Goal: Browse casually

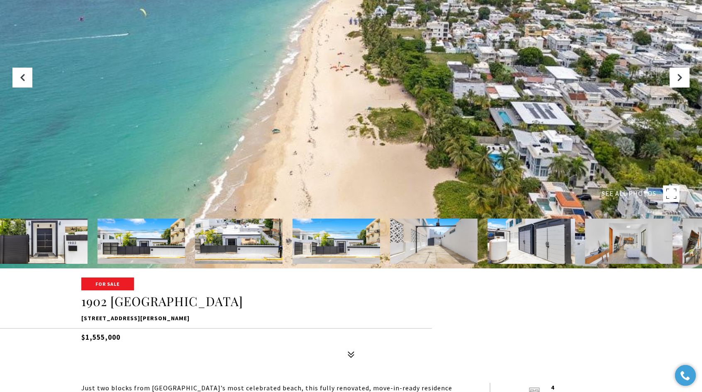
scroll to position [124, 0]
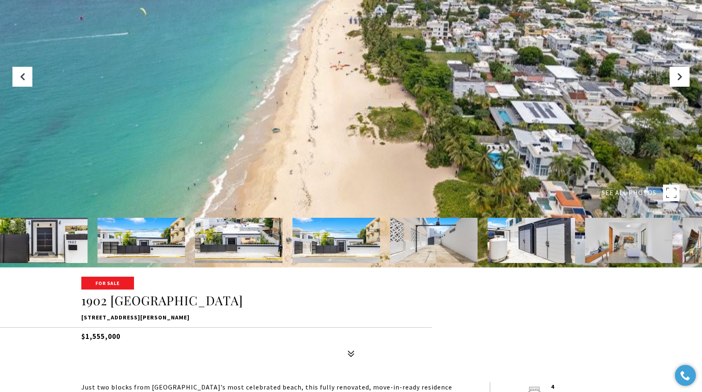
drag, startPoint x: 57, startPoint y: 243, endPoint x: 70, endPoint y: 243, distance: 12.9
click at [56, 243] on img at bounding box center [44, 240] width 88 height 45
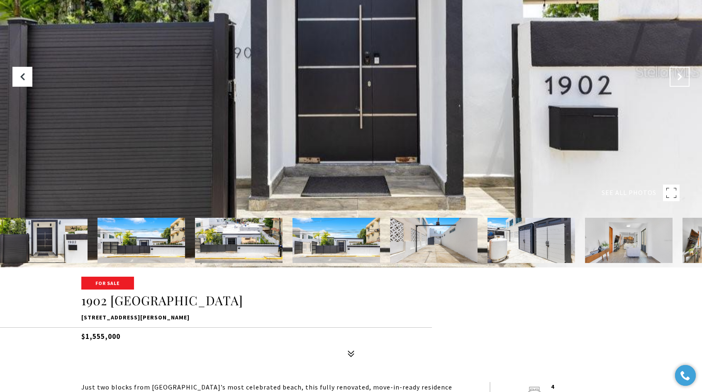
click at [679, 82] on button "Next Slide" at bounding box center [679, 77] width 20 height 20
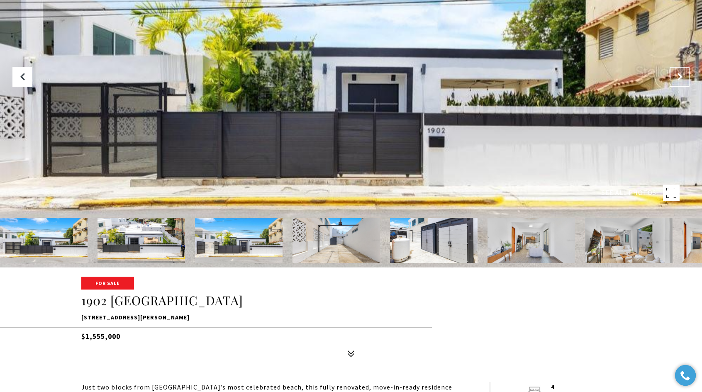
click at [679, 81] on button "Next Slide" at bounding box center [679, 77] width 20 height 20
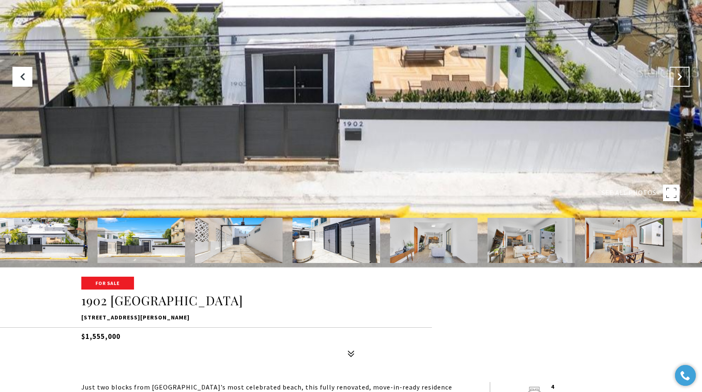
click at [679, 81] on icon "Next Slide" at bounding box center [679, 77] width 8 height 8
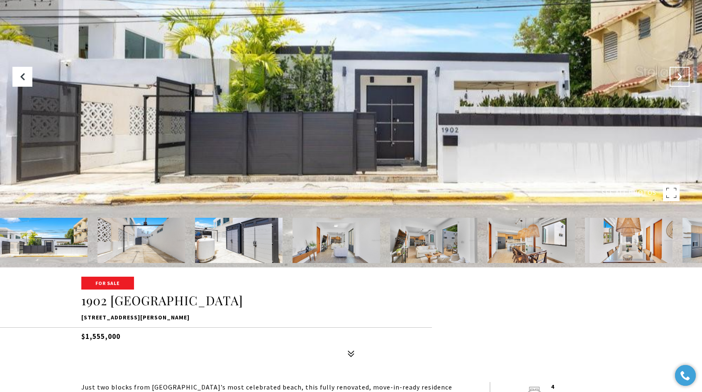
click at [679, 81] on icon "Next Slide" at bounding box center [679, 77] width 8 height 8
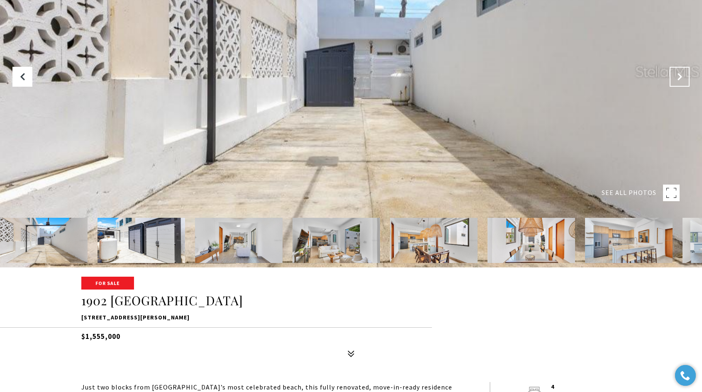
click at [679, 81] on icon "Next Slide" at bounding box center [679, 77] width 8 height 8
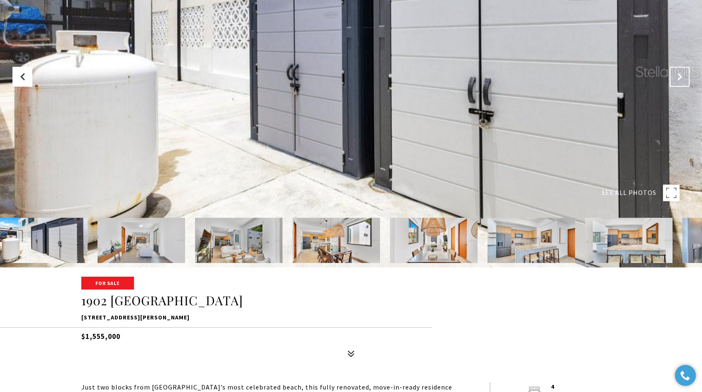
click at [679, 81] on icon "Next Slide" at bounding box center [679, 77] width 8 height 8
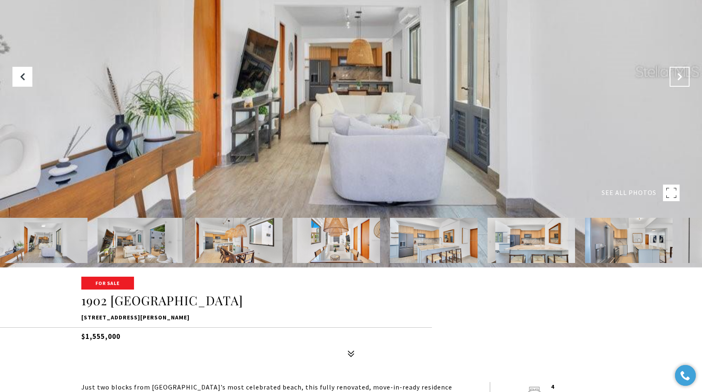
click at [679, 80] on icon "Next Slide" at bounding box center [679, 77] width 8 height 8
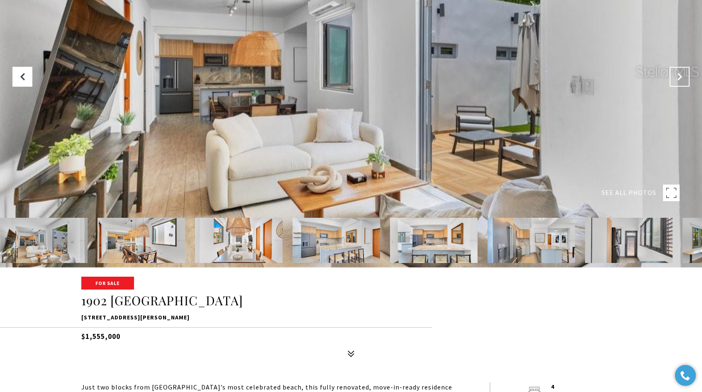
click at [679, 80] on icon "Next Slide" at bounding box center [679, 77] width 8 height 8
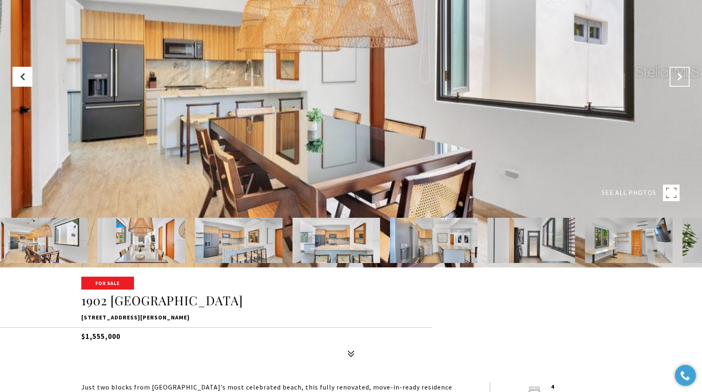
click at [679, 80] on icon "Next Slide" at bounding box center [679, 77] width 8 height 8
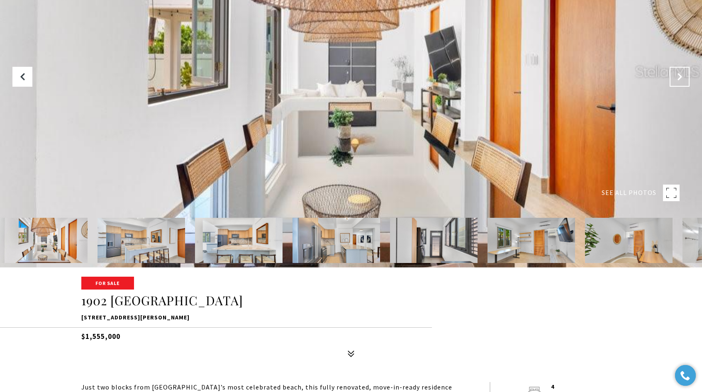
click at [679, 80] on icon "Next Slide" at bounding box center [679, 77] width 8 height 8
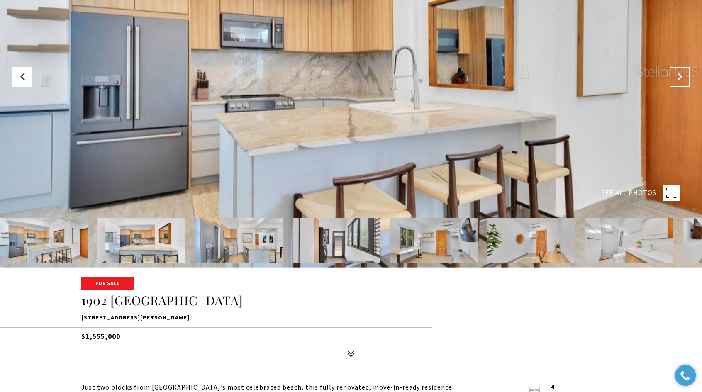
click at [679, 80] on icon "Next Slide" at bounding box center [679, 77] width 8 height 8
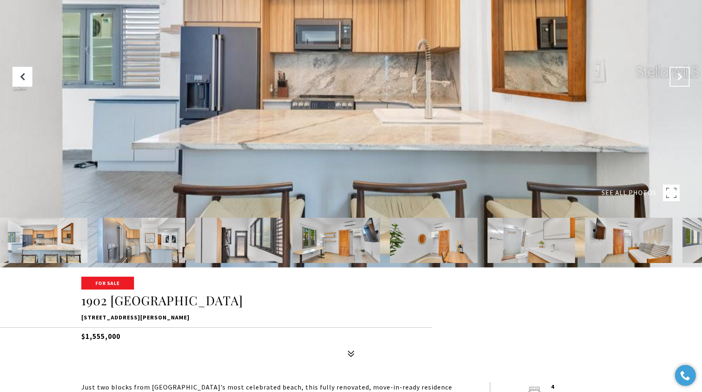
click at [679, 80] on icon "Next Slide" at bounding box center [679, 77] width 8 height 8
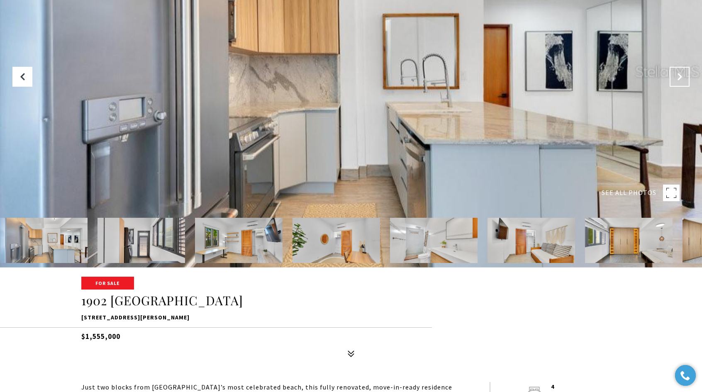
click at [679, 80] on icon "Next Slide" at bounding box center [679, 77] width 8 height 8
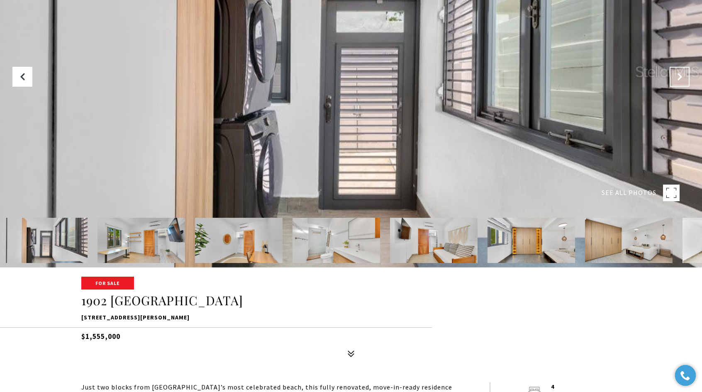
click at [679, 80] on icon "Next Slide" at bounding box center [679, 77] width 8 height 8
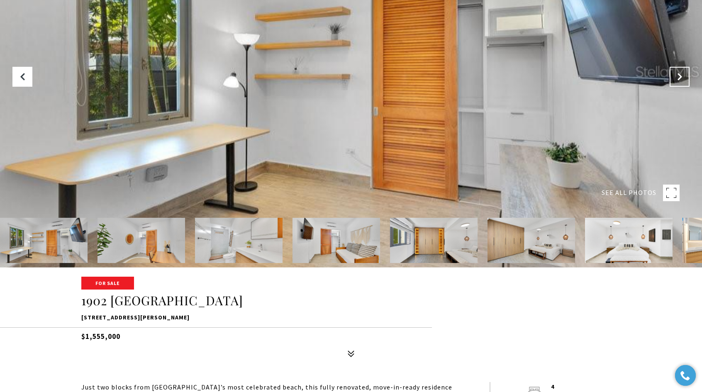
click at [679, 80] on icon "Next Slide" at bounding box center [679, 77] width 8 height 8
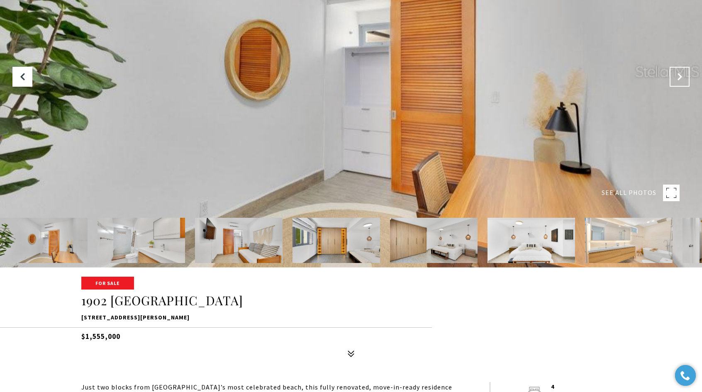
click at [679, 80] on icon "Next Slide" at bounding box center [679, 77] width 8 height 8
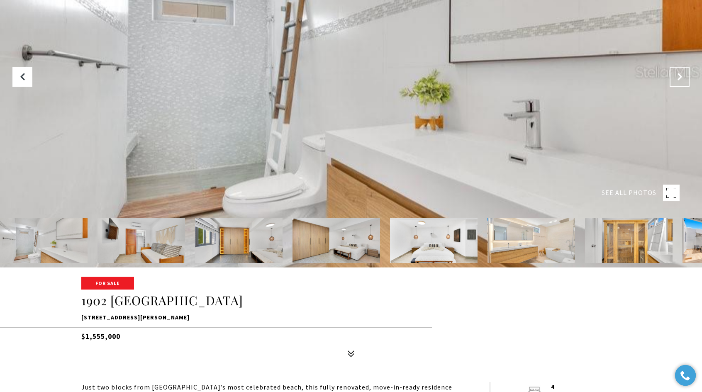
click at [679, 80] on icon "Next Slide" at bounding box center [679, 77] width 8 height 8
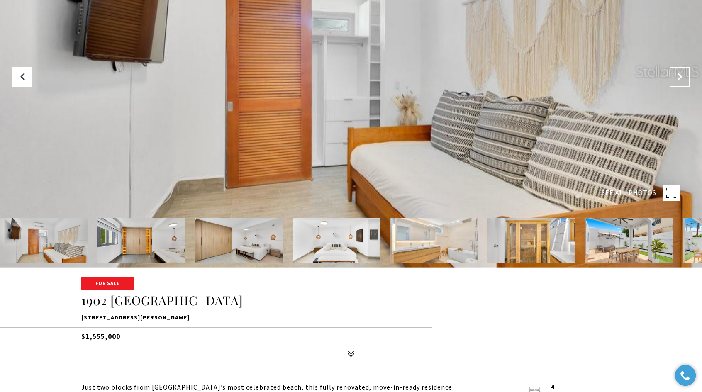
click at [679, 80] on icon "Next Slide" at bounding box center [679, 77] width 8 height 8
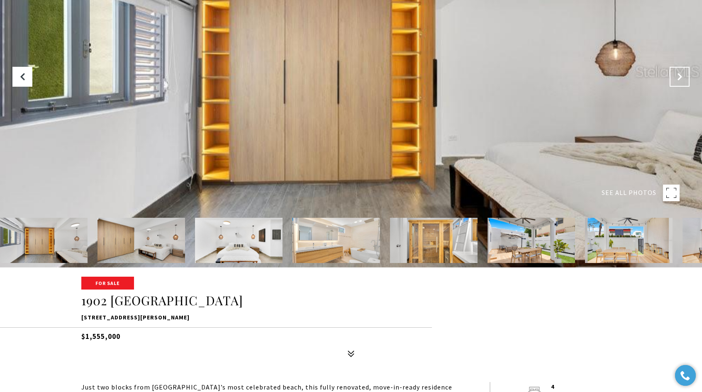
click at [679, 80] on icon "Next Slide" at bounding box center [679, 77] width 8 height 8
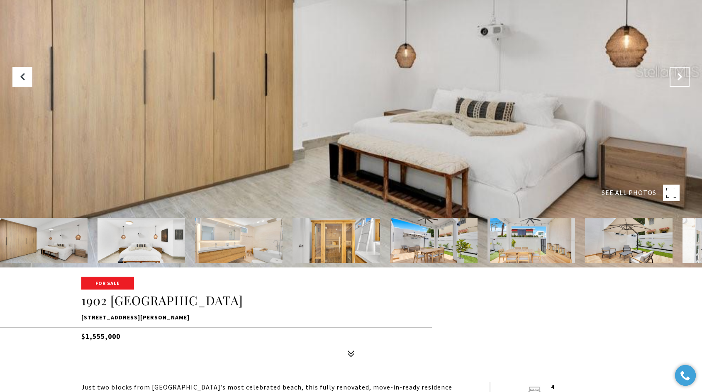
click at [679, 80] on icon "Next Slide" at bounding box center [679, 77] width 8 height 8
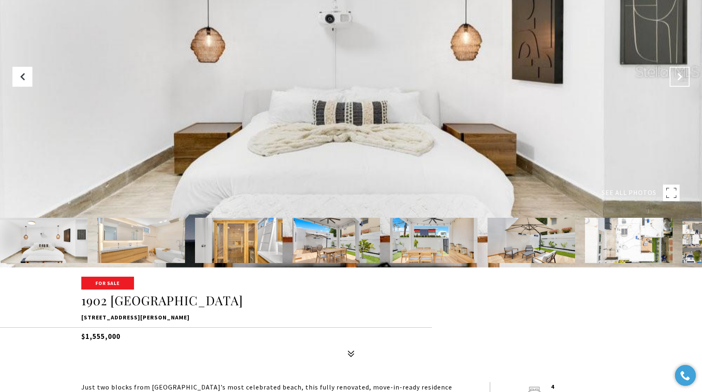
click at [679, 80] on icon "Next Slide" at bounding box center [679, 77] width 8 height 8
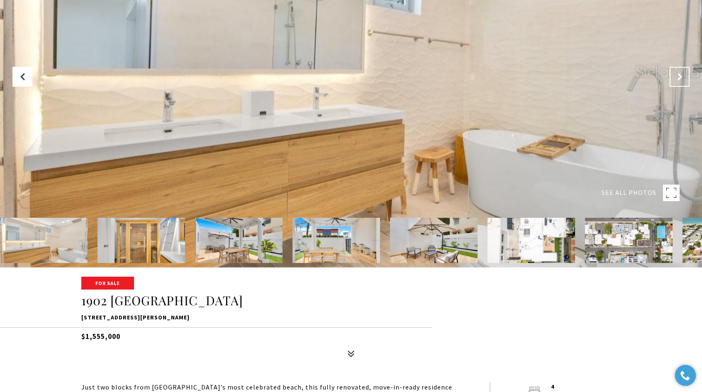
click at [679, 80] on icon "Next Slide" at bounding box center [679, 77] width 8 height 8
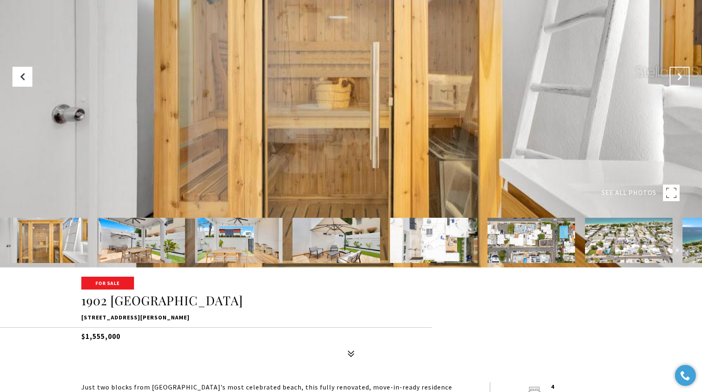
click at [679, 80] on icon "Next Slide" at bounding box center [679, 77] width 8 height 8
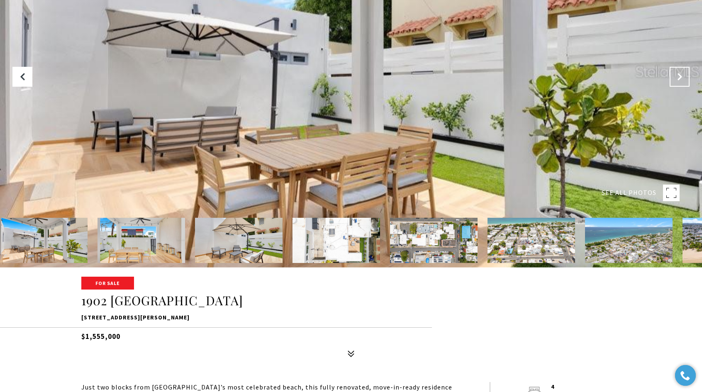
click at [679, 80] on icon "Next Slide" at bounding box center [679, 77] width 8 height 8
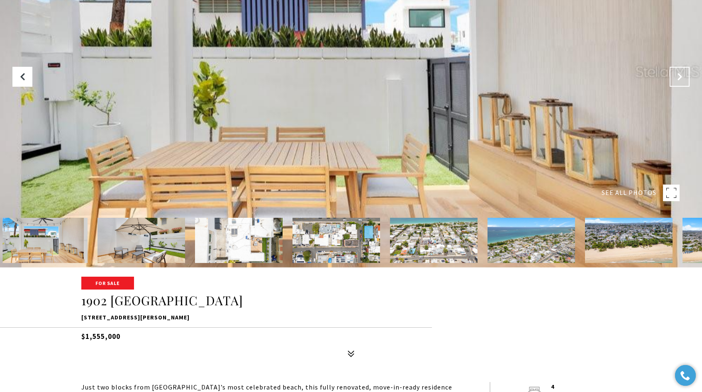
click at [679, 80] on icon "Next Slide" at bounding box center [679, 77] width 8 height 8
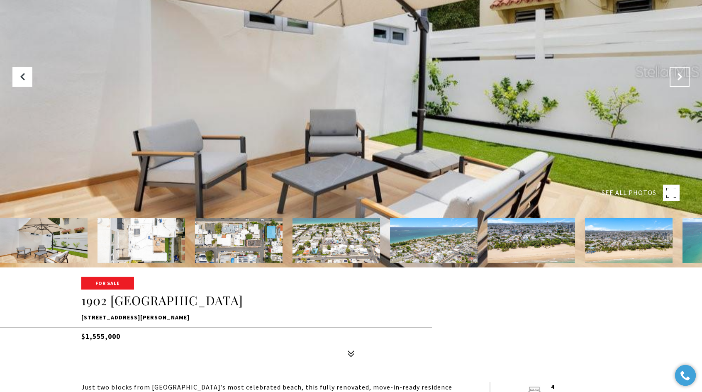
click at [679, 80] on icon "Next Slide" at bounding box center [679, 77] width 8 height 8
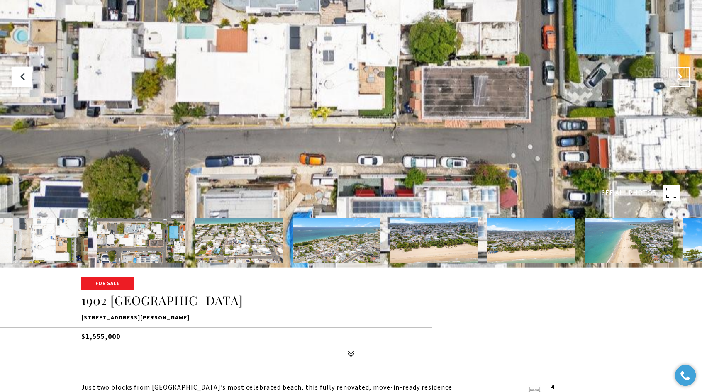
click at [676, 80] on icon "Next Slide" at bounding box center [679, 77] width 8 height 8
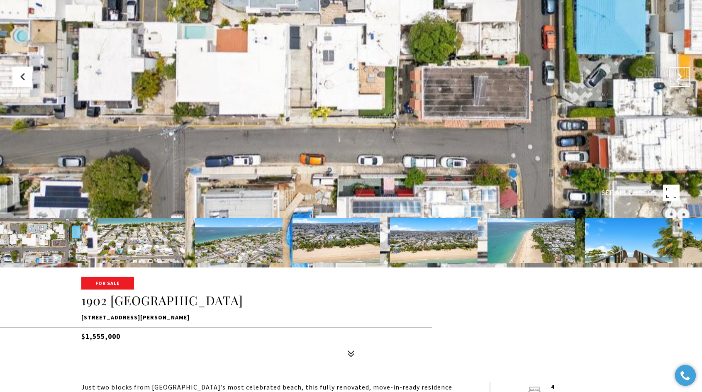
click at [676, 80] on icon "Next Slide" at bounding box center [679, 77] width 8 height 8
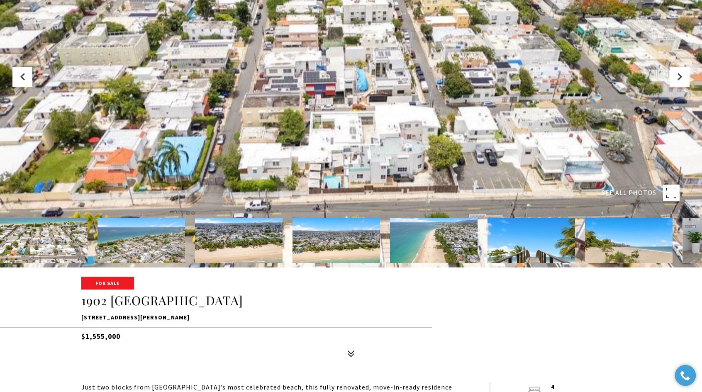
click at [67, 235] on img at bounding box center [44, 240] width 88 height 45
click at [19, 81] on button "Previous Slide" at bounding box center [22, 77] width 20 height 20
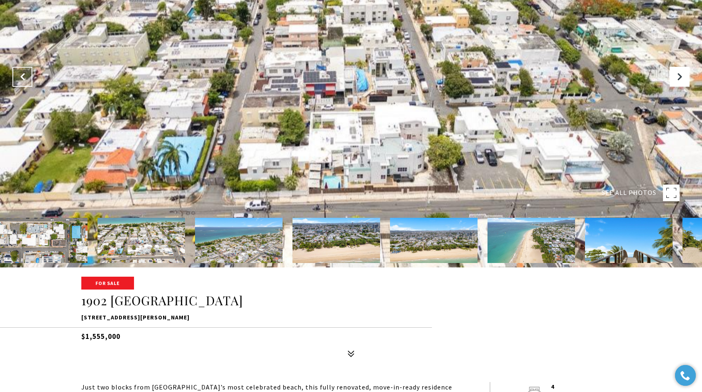
click at [19, 81] on button "Previous Slide" at bounding box center [22, 77] width 20 height 20
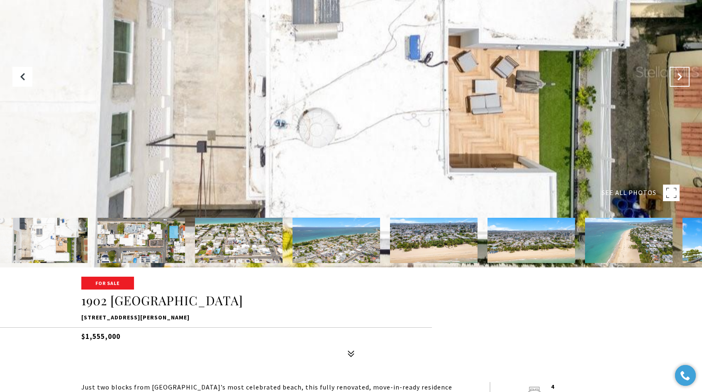
click at [675, 77] on icon "Next Slide" at bounding box center [679, 77] width 8 height 8
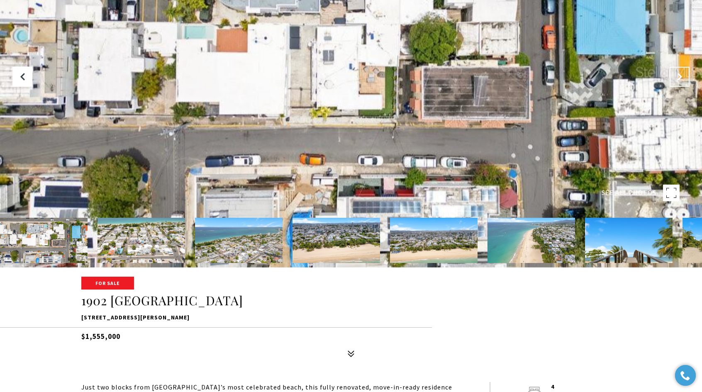
click at [675, 77] on icon "Next Slide" at bounding box center [679, 77] width 8 height 8
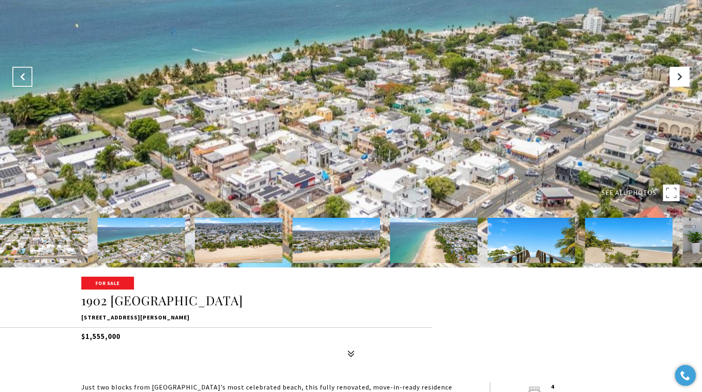
click at [16, 77] on button "Previous Slide" at bounding box center [22, 77] width 20 height 20
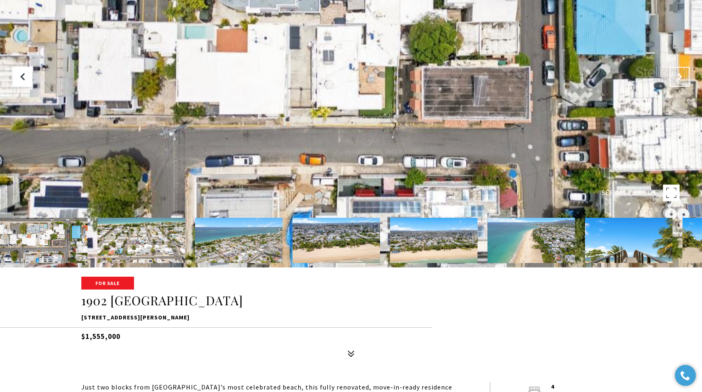
click at [681, 81] on button "Next Slide" at bounding box center [679, 77] width 20 height 20
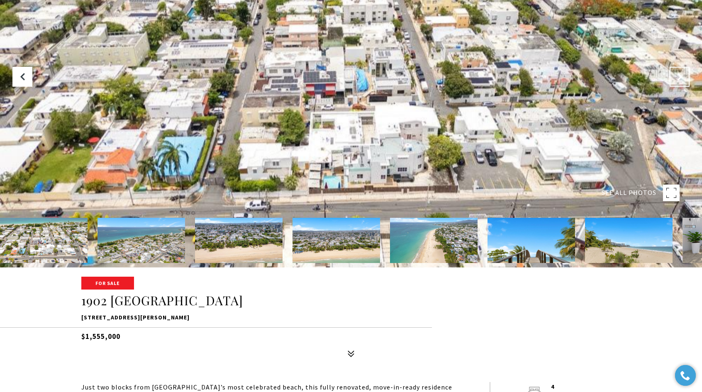
click at [681, 81] on button "Next Slide" at bounding box center [679, 77] width 20 height 20
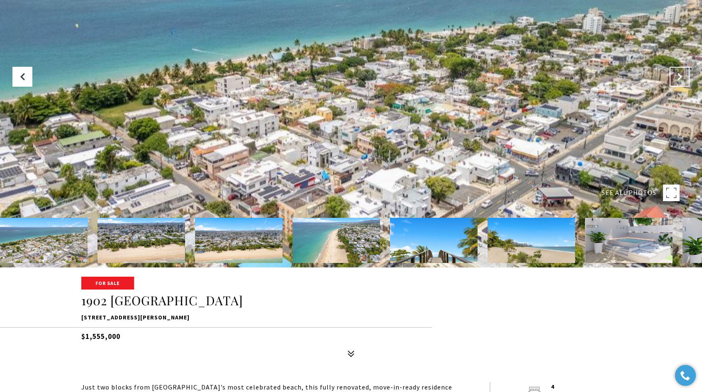
click at [681, 81] on button "Next Slide" at bounding box center [679, 77] width 20 height 20
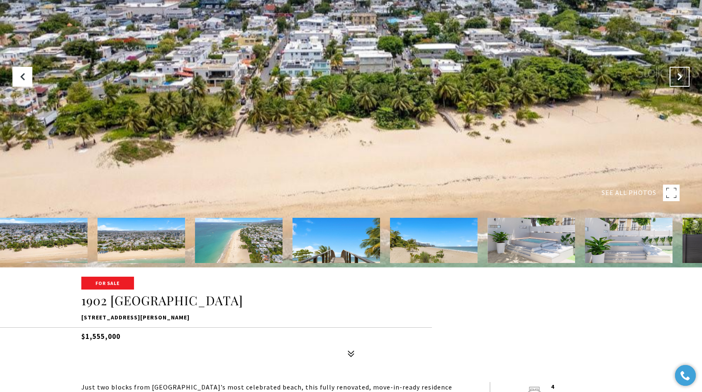
click at [681, 81] on button "Next Slide" at bounding box center [679, 77] width 20 height 20
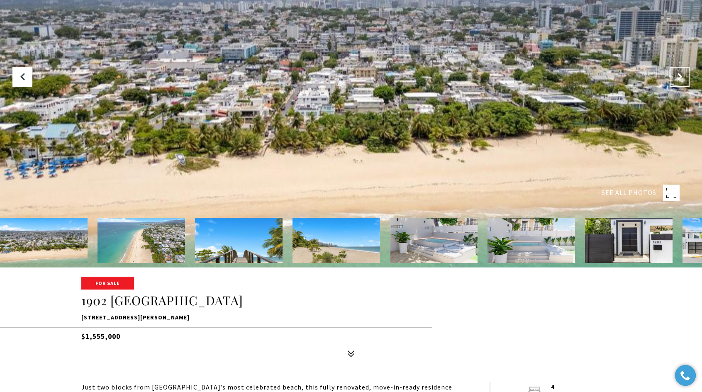
click at [681, 81] on button "Next Slide" at bounding box center [679, 77] width 20 height 20
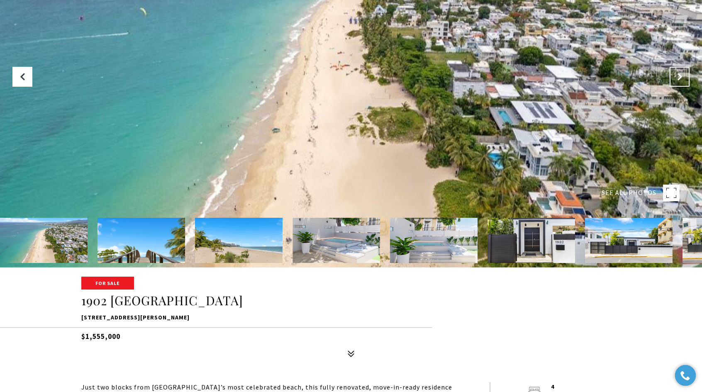
click at [681, 81] on button "Next Slide" at bounding box center [679, 77] width 20 height 20
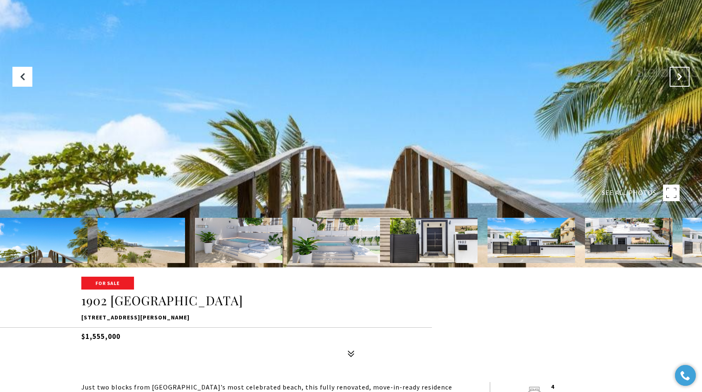
click at [681, 81] on button "Next Slide" at bounding box center [679, 77] width 20 height 20
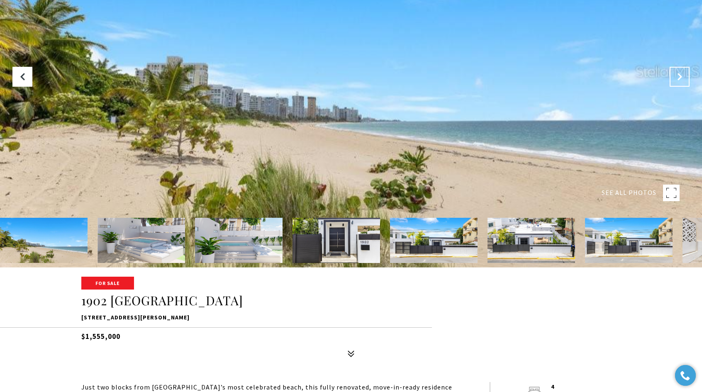
click at [681, 81] on button "Next Slide" at bounding box center [679, 77] width 20 height 20
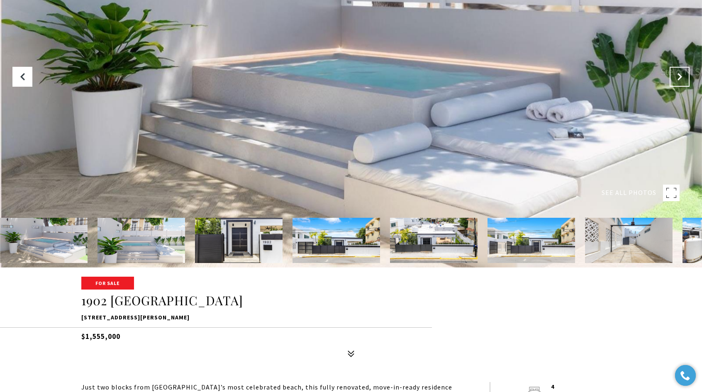
click at [681, 81] on button "Next Slide" at bounding box center [679, 77] width 20 height 20
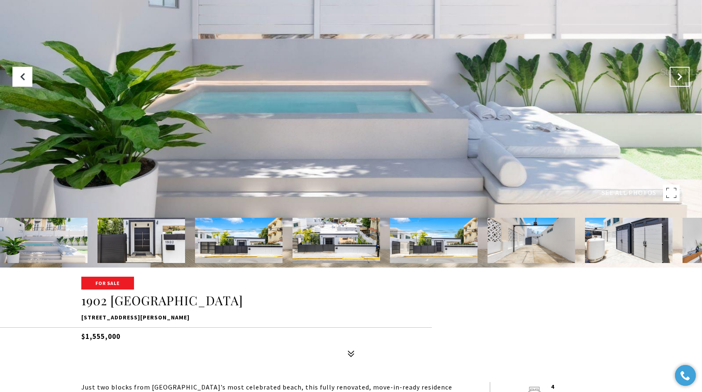
click at [681, 81] on button "Next Slide" at bounding box center [679, 77] width 20 height 20
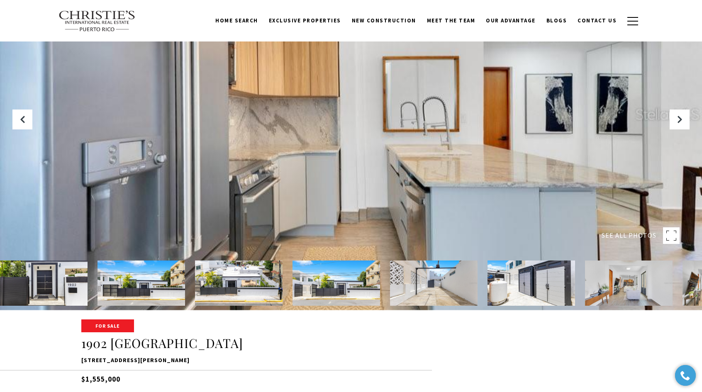
scroll to position [0, 0]
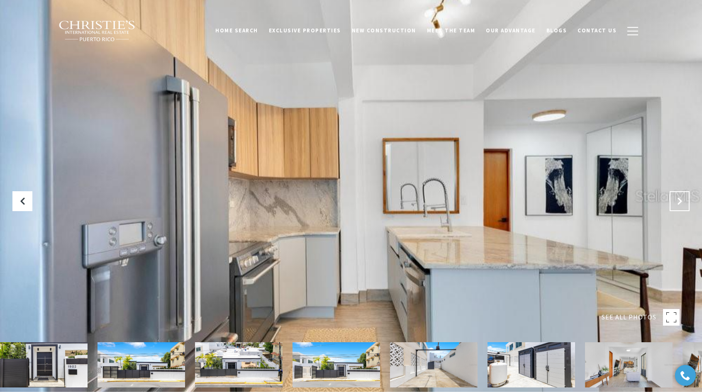
click at [679, 197] on icon "Next Slide" at bounding box center [679, 201] width 8 height 8
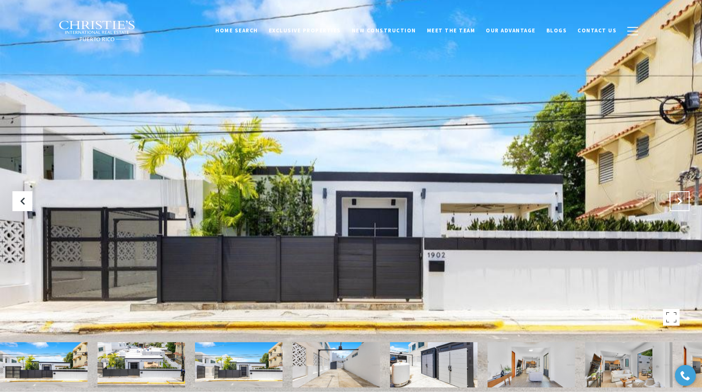
click at [679, 197] on icon "Next Slide" at bounding box center [679, 201] width 8 height 8
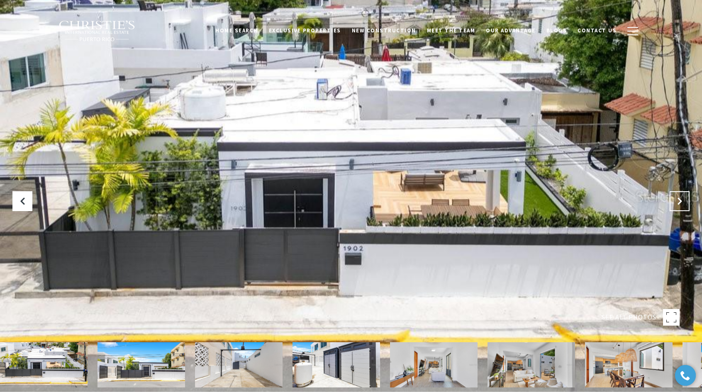
click at [679, 197] on icon "Next Slide" at bounding box center [679, 201] width 8 height 8
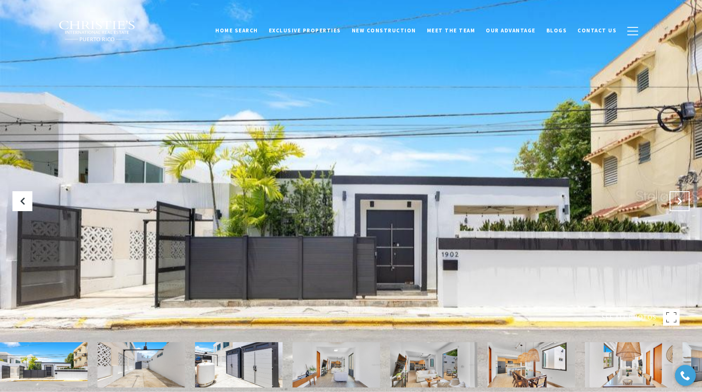
click at [679, 197] on icon "Next Slide" at bounding box center [679, 201] width 8 height 8
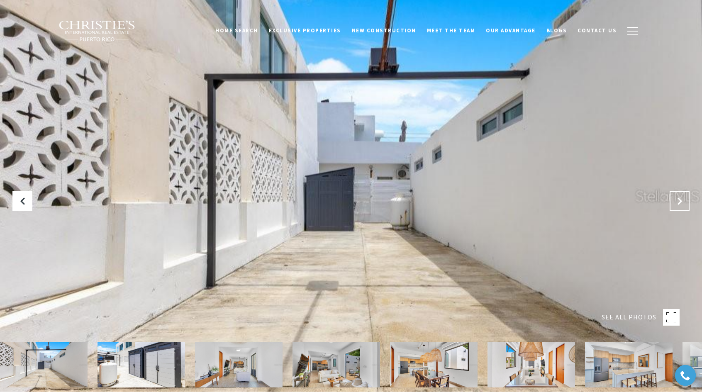
click at [679, 197] on icon "Next Slide" at bounding box center [679, 201] width 8 height 8
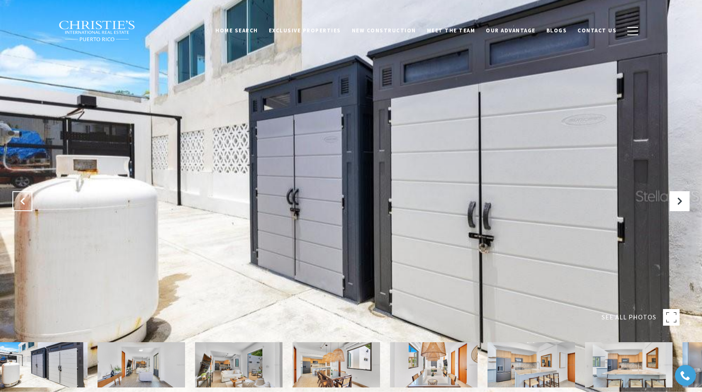
click at [17, 196] on button "Previous Slide" at bounding box center [22, 201] width 20 height 20
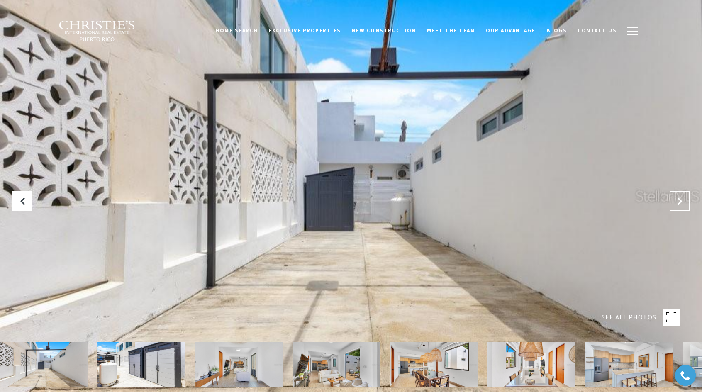
click at [681, 201] on icon "Next Slide" at bounding box center [679, 201] width 8 height 8
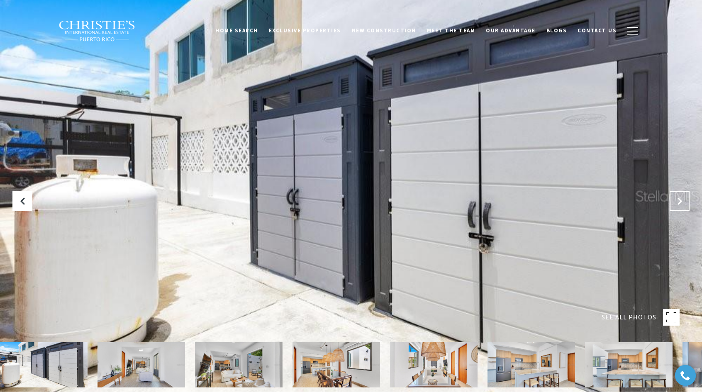
click at [681, 201] on icon "Next Slide" at bounding box center [679, 201] width 8 height 8
